Goal: Transaction & Acquisition: Purchase product/service

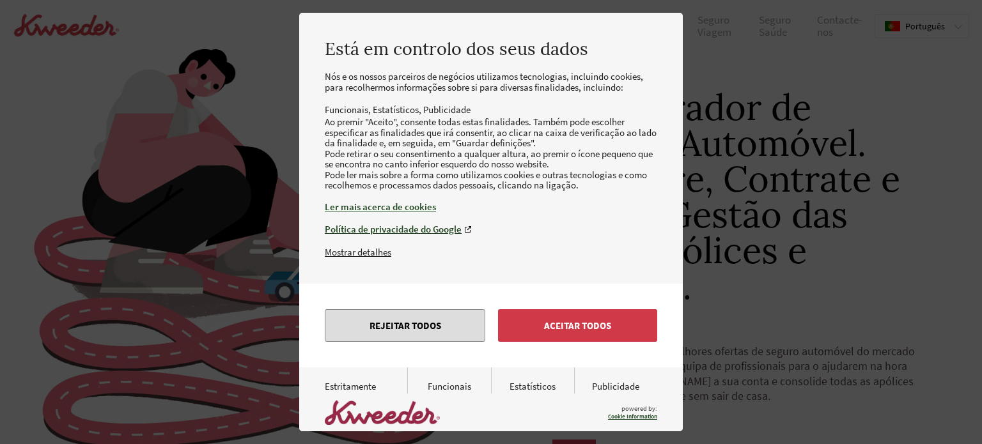
click at [446, 342] on button "Rejeitar todos" at bounding box center [405, 326] width 161 height 33
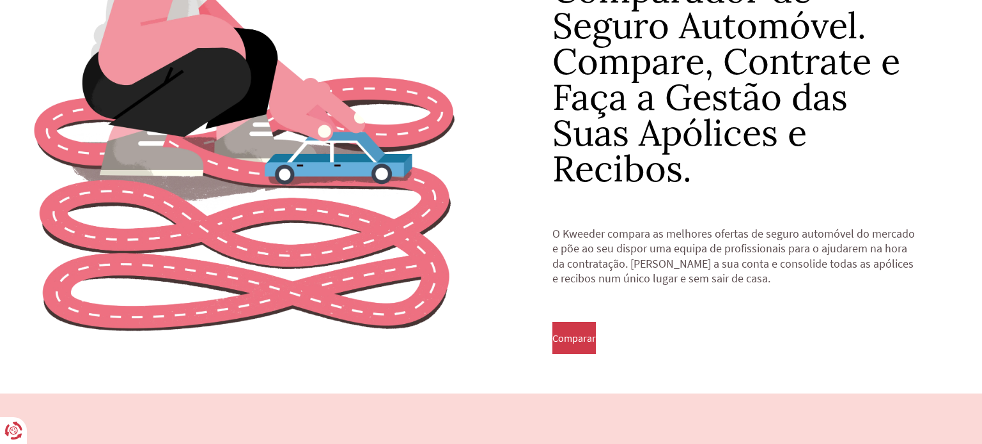
scroll to position [125, 0]
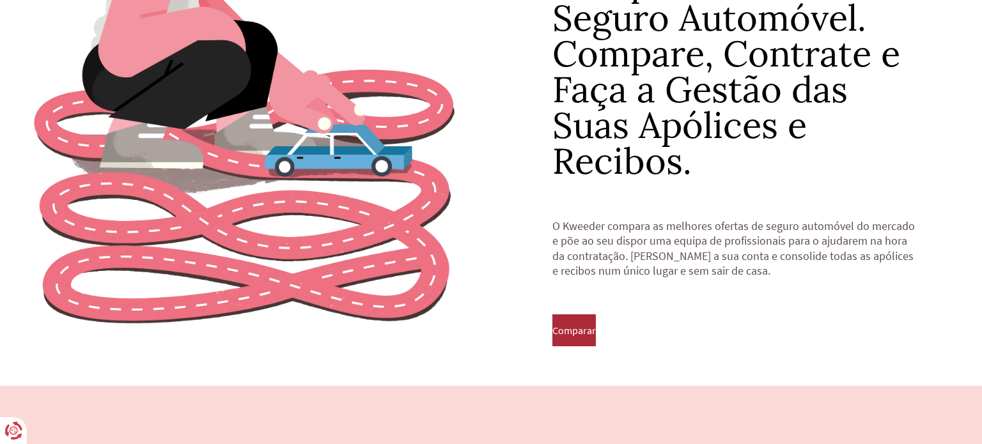
click at [579, 328] on span "Comparar" at bounding box center [574, 331] width 43 height 12
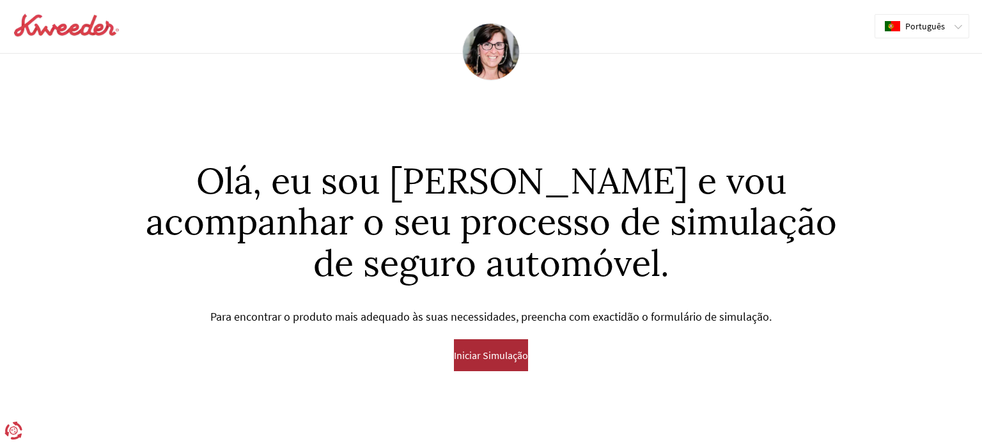
click at [478, 359] on span "Iniciar Simulação" at bounding box center [491, 356] width 74 height 12
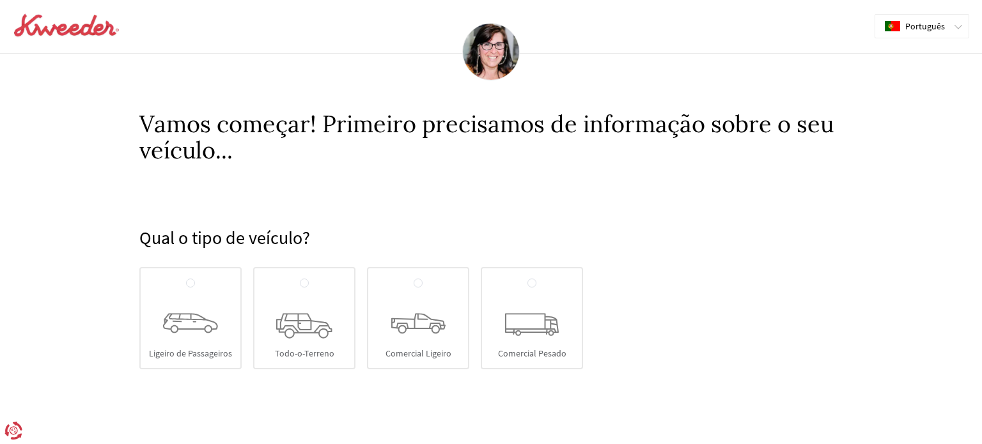
click at [188, 329] on icon at bounding box center [190, 324] width 55 height 20
radio input "true"
click at [188, 289] on input "Ligeiro de Passageiros" at bounding box center [190, 284] width 9 height 10
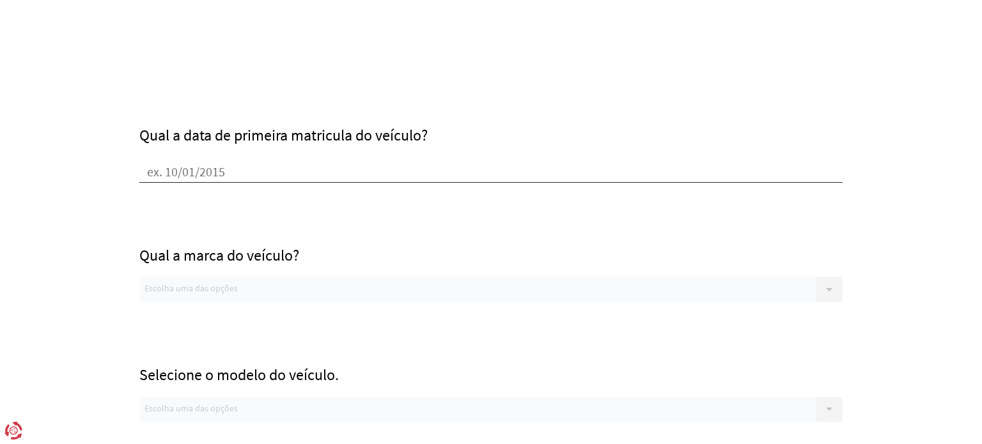
scroll to position [402, 0]
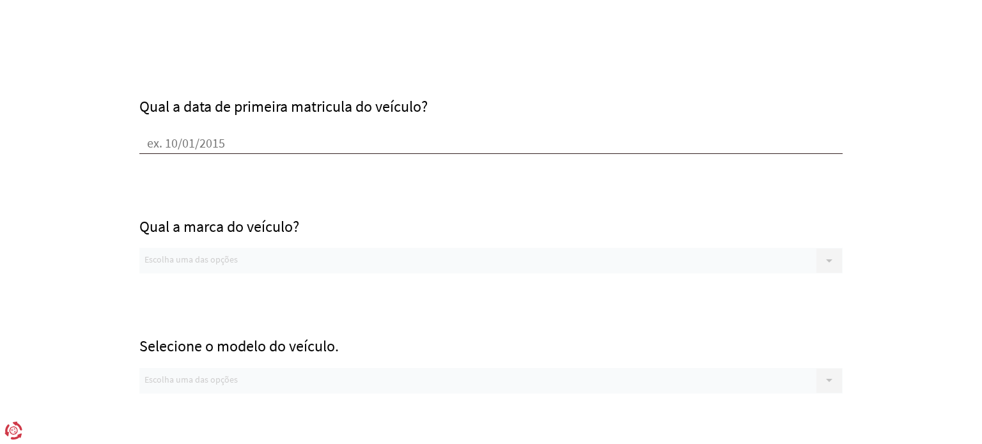
click at [276, 155] on div "Qual a marca do veículo? Escolha uma das opções Sem opções disponiveis, verifiq…" at bounding box center [490, 214] width 703 height 120
click at [265, 145] on input "Qual a data de primeira matricula do veículo?" at bounding box center [490, 144] width 703 height 19
click at [262, 145] on input "Qual a data de primeira matricula do veículo?" at bounding box center [490, 144] width 703 height 19
click at [182, 149] on input "Qual a data de primeira matricula do veículo?" at bounding box center [490, 144] width 703 height 19
